Goal: Find specific page/section: Find specific page/section

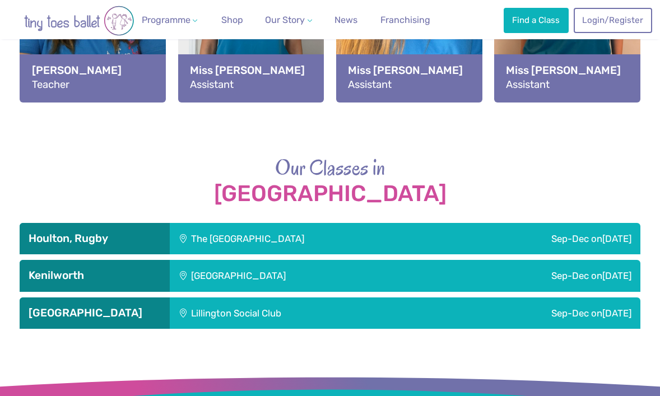
click at [195, 226] on div "The [GEOGRAPHIC_DATA]" at bounding box center [310, 238] width 280 height 31
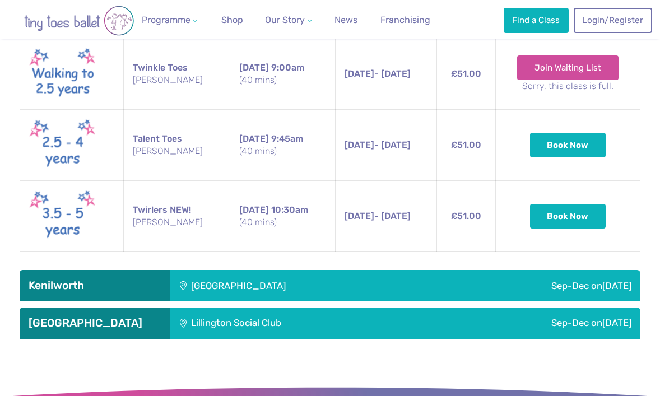
scroll to position [2063, 0]
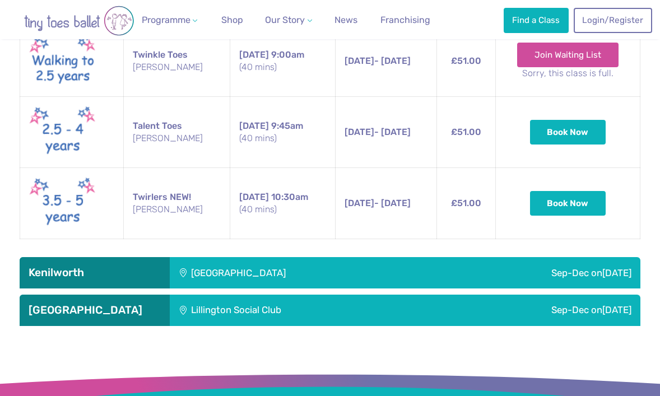
click at [196, 257] on div "Kenilworth School" at bounding box center [302, 272] width 264 height 31
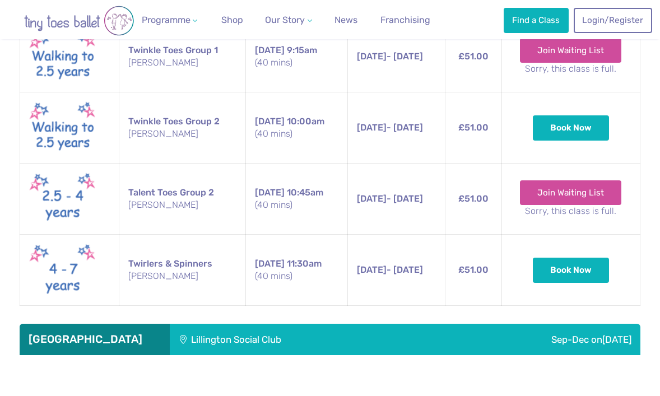
scroll to position [2937, 0]
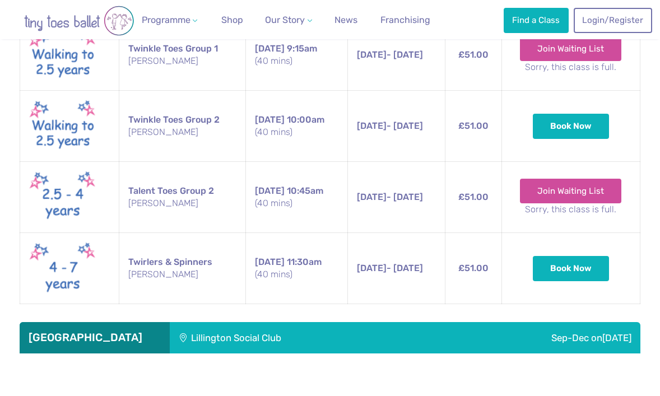
click at [201, 322] on div "Lillington Social Club" at bounding box center [300, 337] width 260 height 31
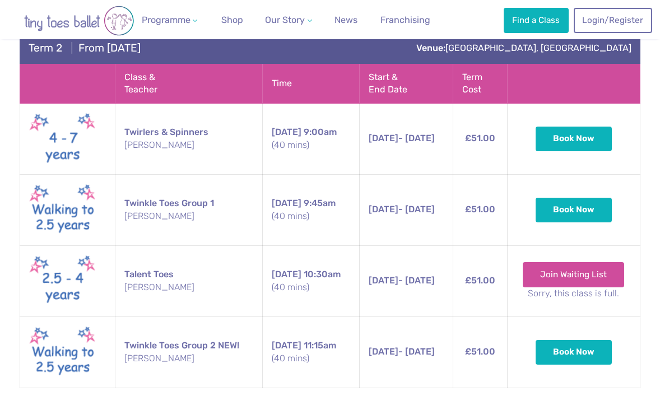
scroll to position [3581, 0]
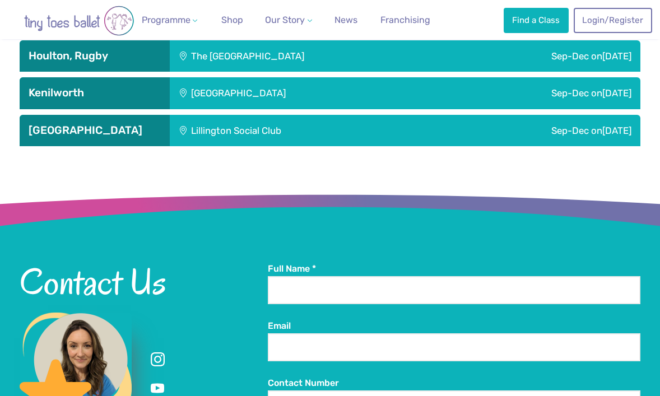
scroll to position [1630, 0]
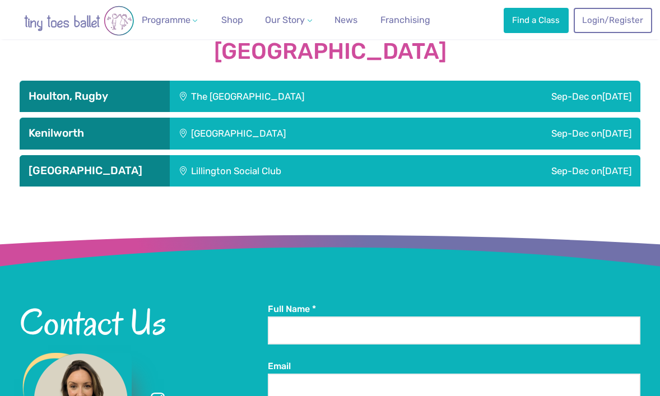
click at [391, 162] on div "Lillington Social Club" at bounding box center [300, 170] width 260 height 31
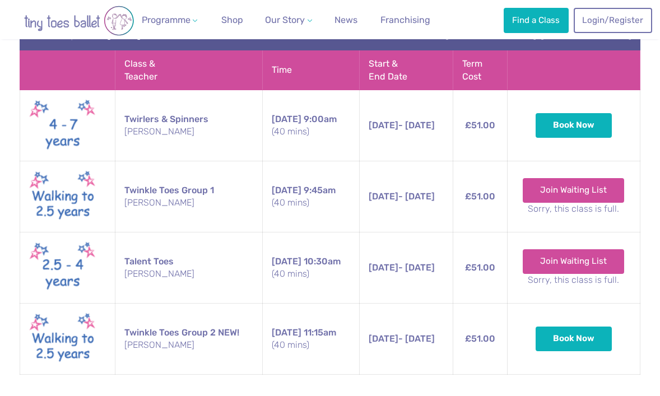
scroll to position [2118, 0]
